Goal: Book appointment/travel/reservation

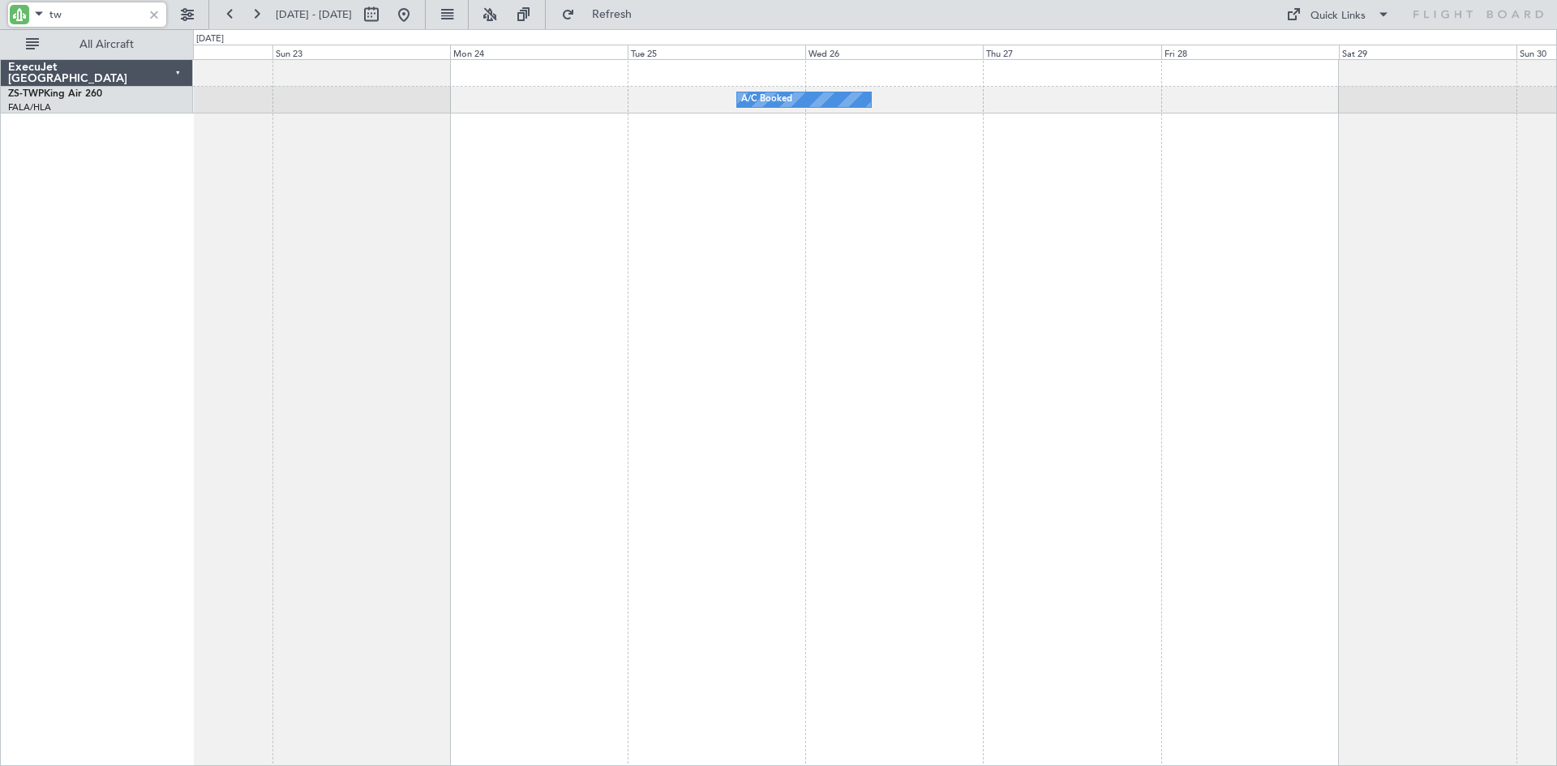
type input "t"
type input "ftg"
click at [384, 15] on button at bounding box center [371, 15] width 26 height 26
select select "11"
select select "2025"
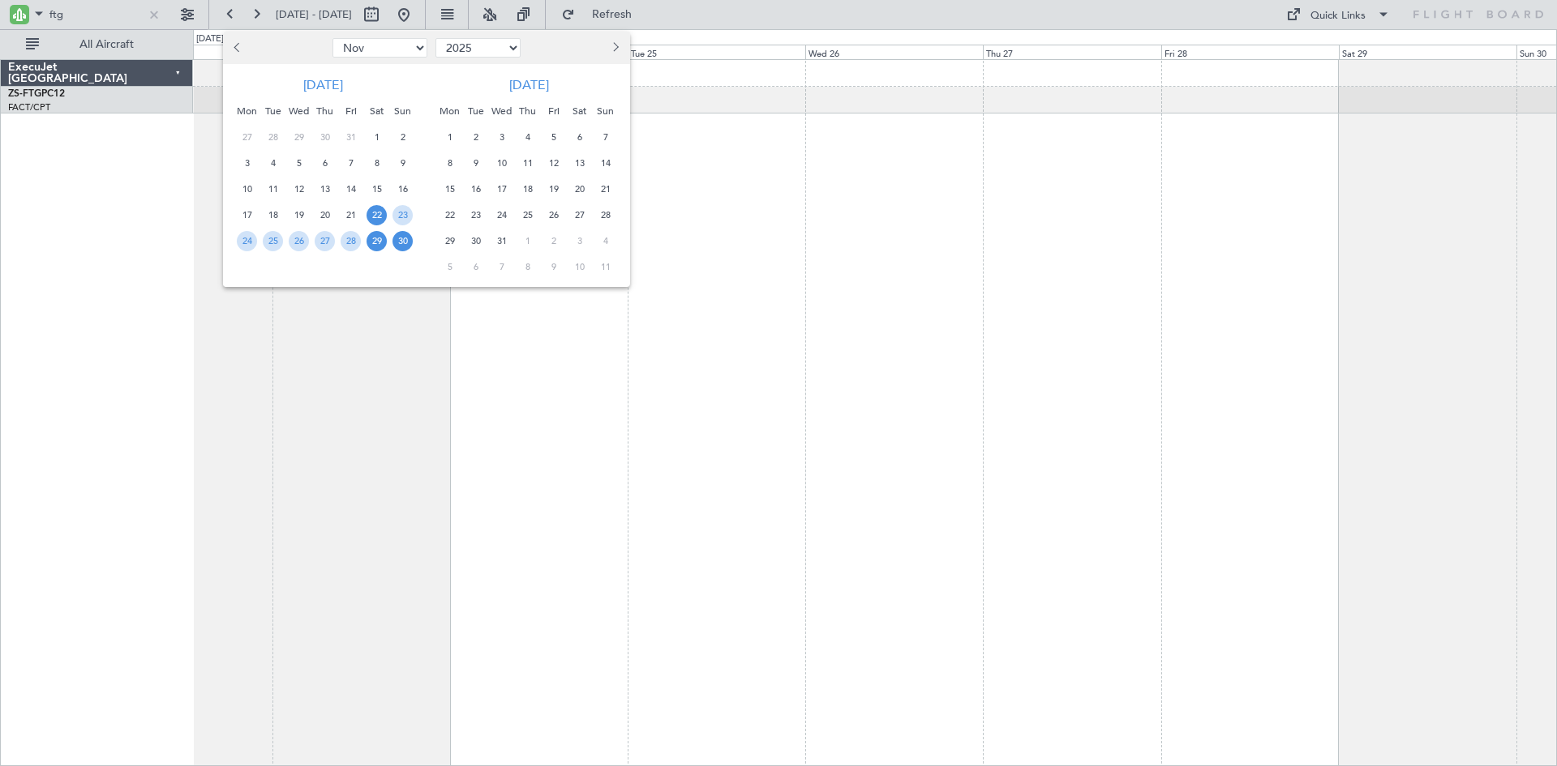
click at [379, 238] on span "29" at bounding box center [376, 241] width 20 height 20
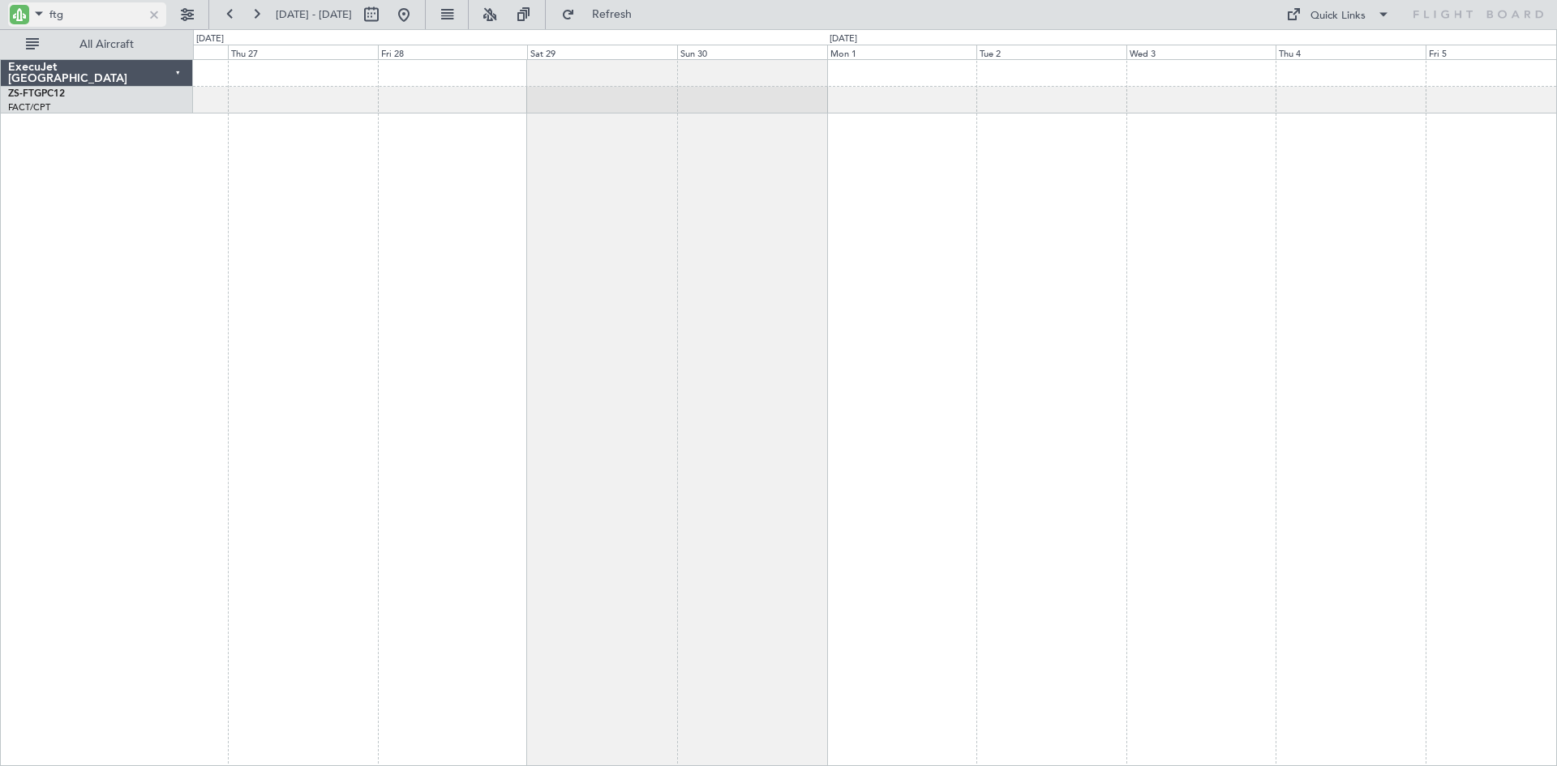
click at [91, 11] on input "ftg" at bounding box center [95, 14] width 93 height 24
type input "f"
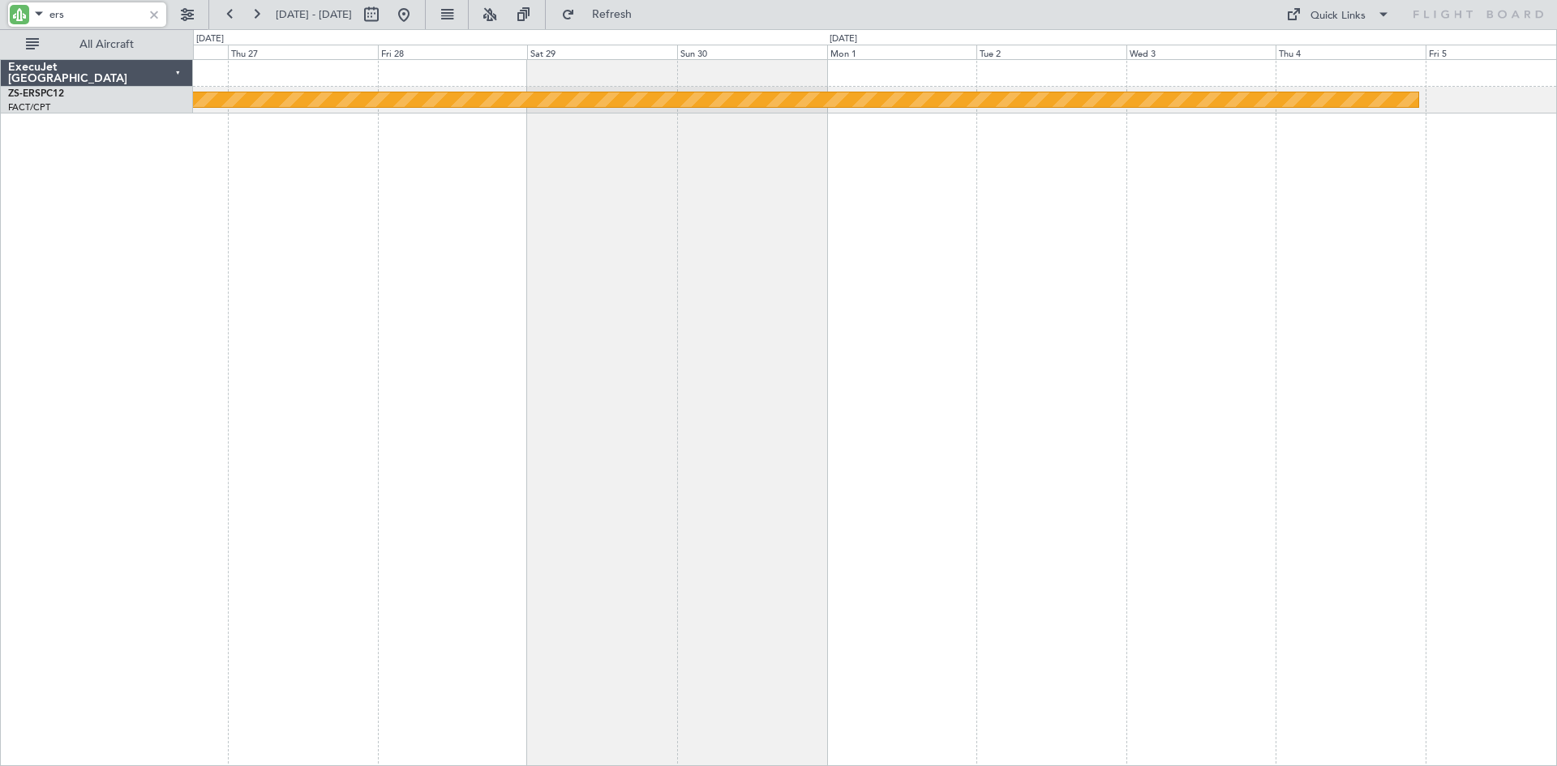
click at [73, 13] on input "ers" at bounding box center [95, 14] width 93 height 24
type input "e"
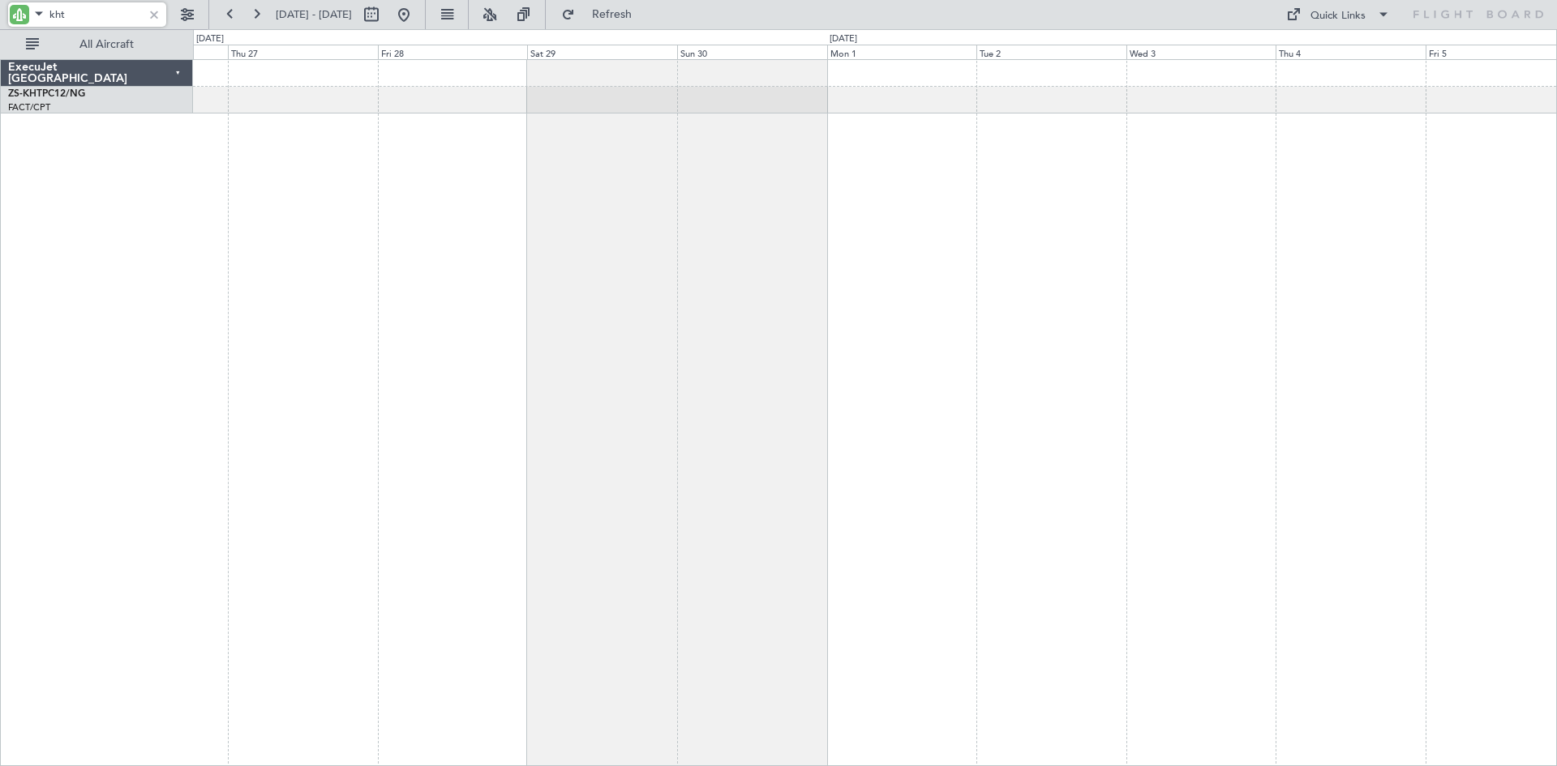
type input "kht"
